Goal: Check status: Check status

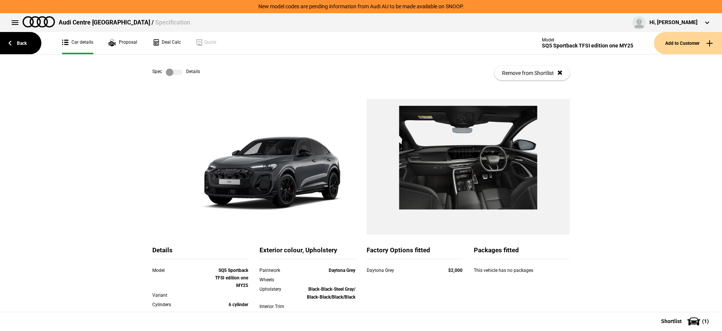
scroll to position [51, 0]
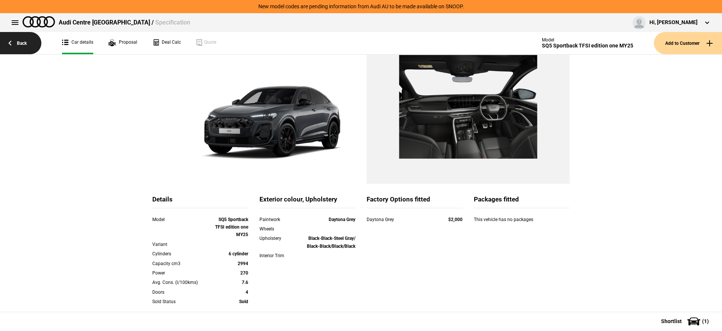
click at [32, 47] on link "Back" at bounding box center [20, 43] width 41 height 22
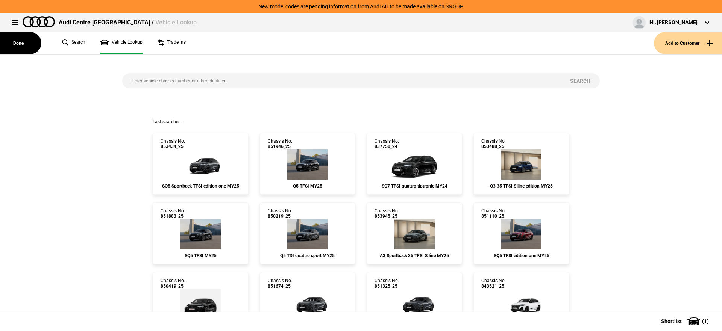
click at [287, 77] on input "search" at bounding box center [341, 80] width 439 height 15
paste input "853786"
type input "853786"
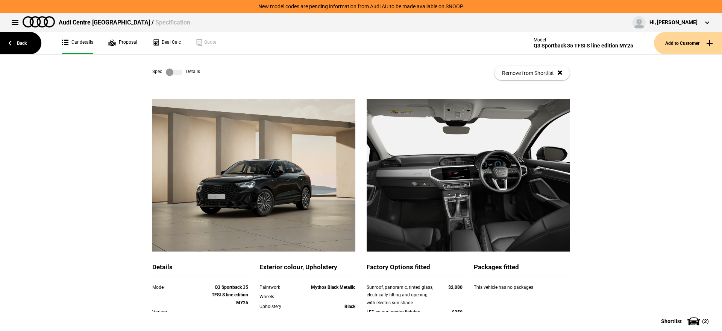
click at [170, 73] on label at bounding box center [174, 72] width 17 height 8
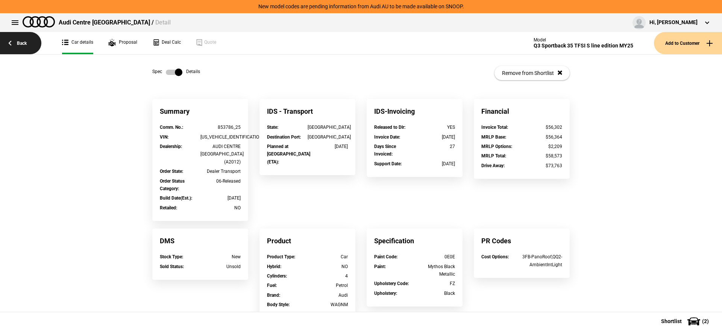
click at [22, 44] on link "Back" at bounding box center [20, 43] width 41 height 22
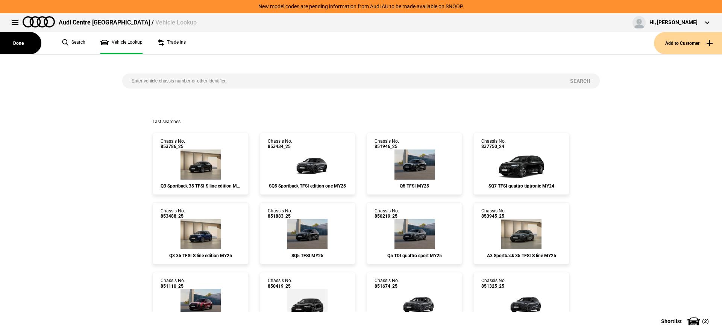
click at [204, 78] on input "search" at bounding box center [341, 80] width 439 height 15
paste input "851140"
type input "851140"
click at [575, 85] on button "Search" at bounding box center [580, 80] width 39 height 15
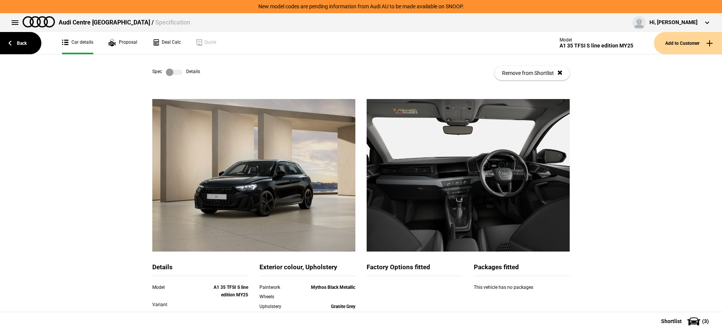
click at [170, 72] on label at bounding box center [174, 72] width 17 height 8
